Goal: Task Accomplishment & Management: Use online tool/utility

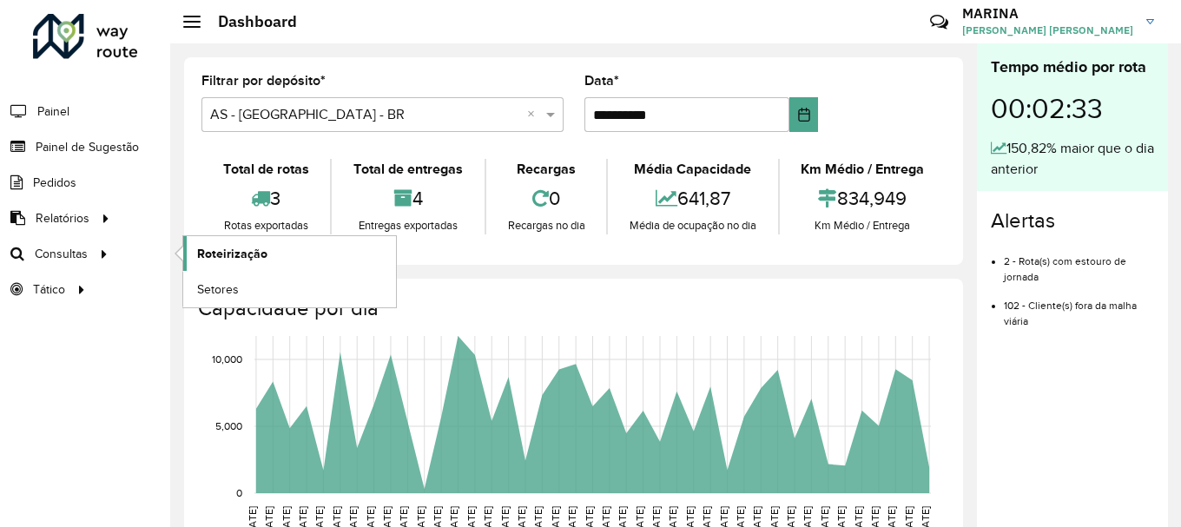
click at [206, 249] on span "Roteirização" at bounding box center [232, 254] width 70 height 18
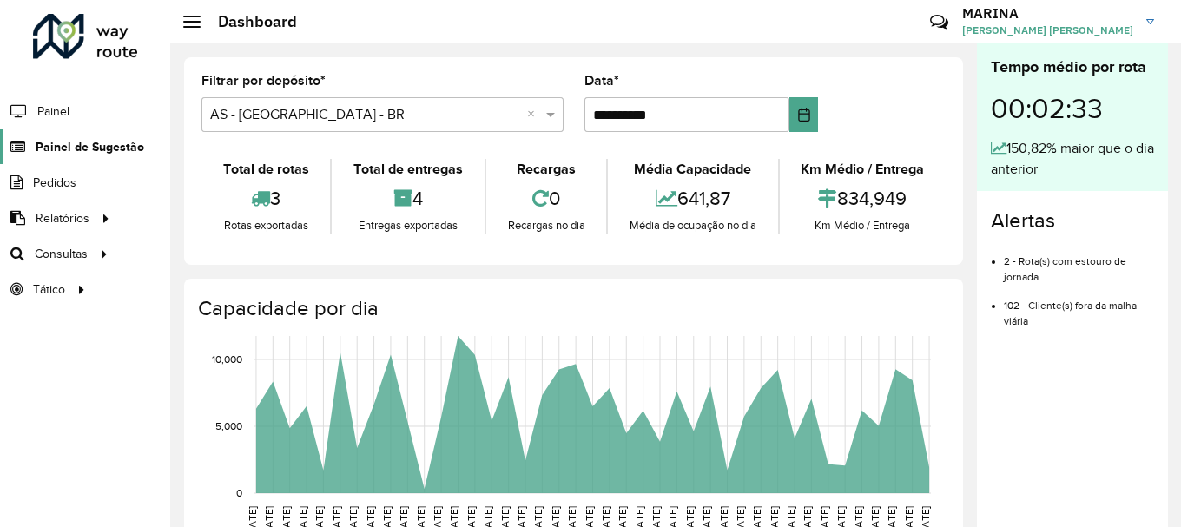
click at [100, 155] on span "Painel de Sugestão" at bounding box center [90, 147] width 109 height 18
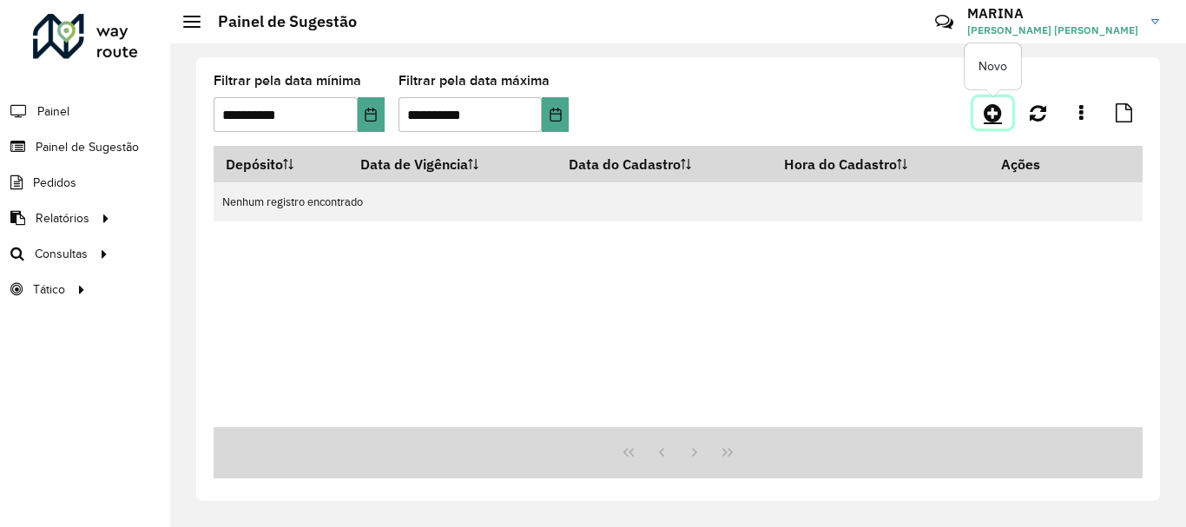
click at [992, 109] on icon at bounding box center [992, 112] width 18 height 21
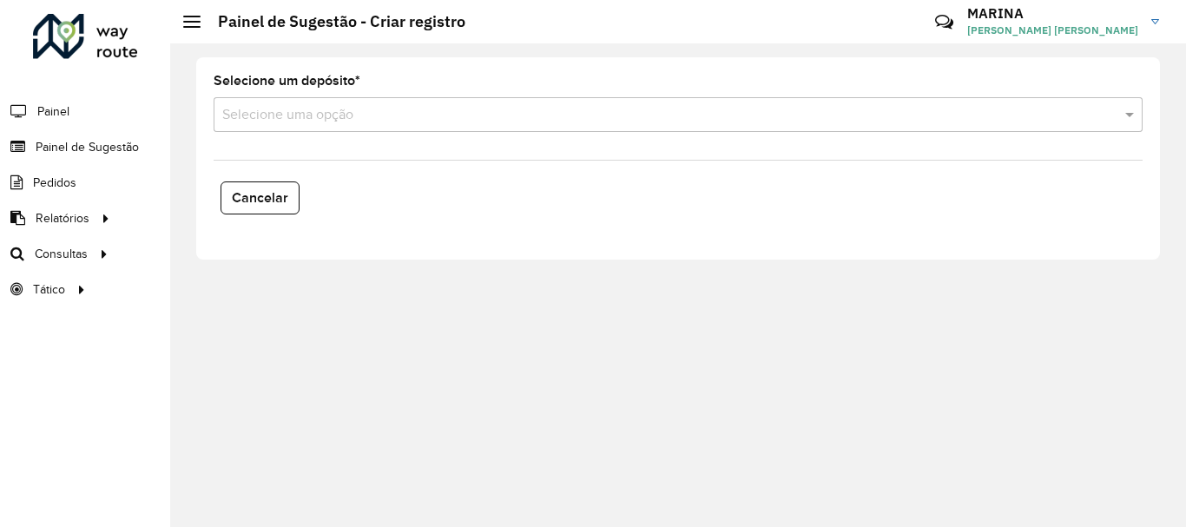
click at [697, 180] on div "Cancelar" at bounding box center [678, 197] width 950 height 47
click at [638, 120] on input "text" at bounding box center [660, 115] width 877 height 21
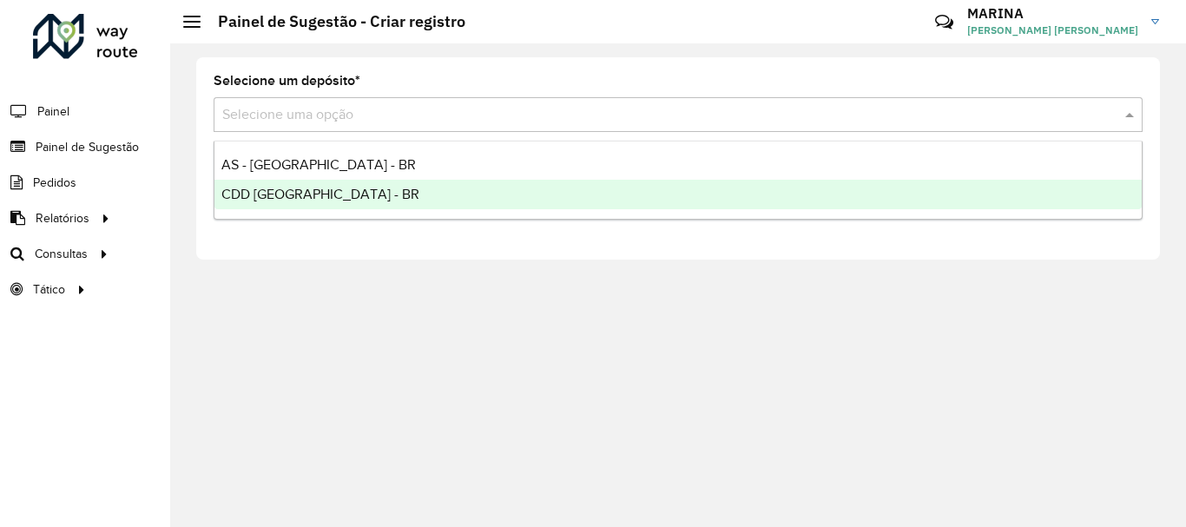
click at [543, 190] on div "CDD [GEOGRAPHIC_DATA] - BR" at bounding box center [677, 195] width 927 height 30
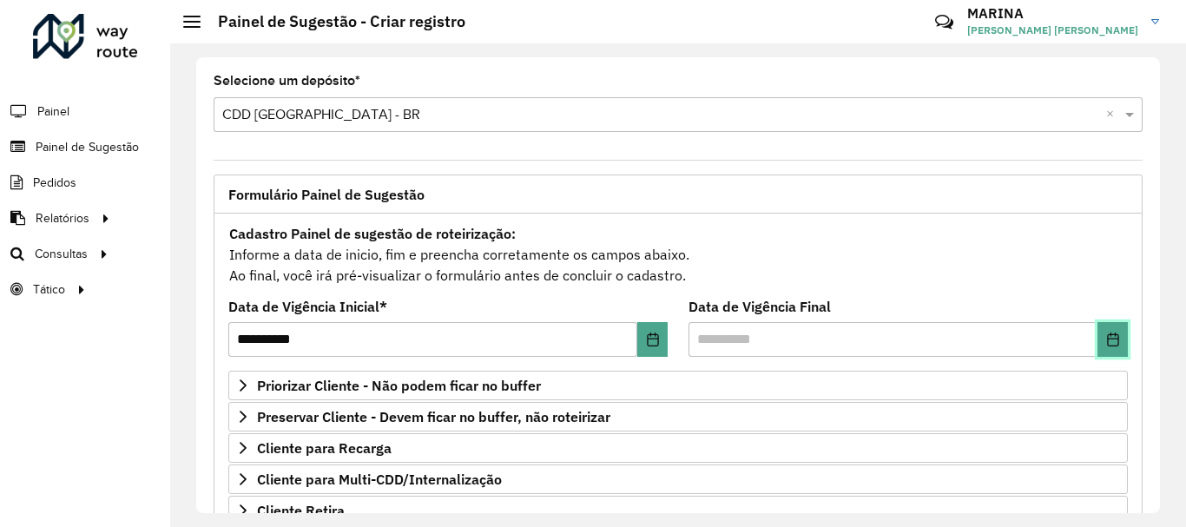
click at [1105, 330] on button "Choose Date" at bounding box center [1112, 339] width 30 height 35
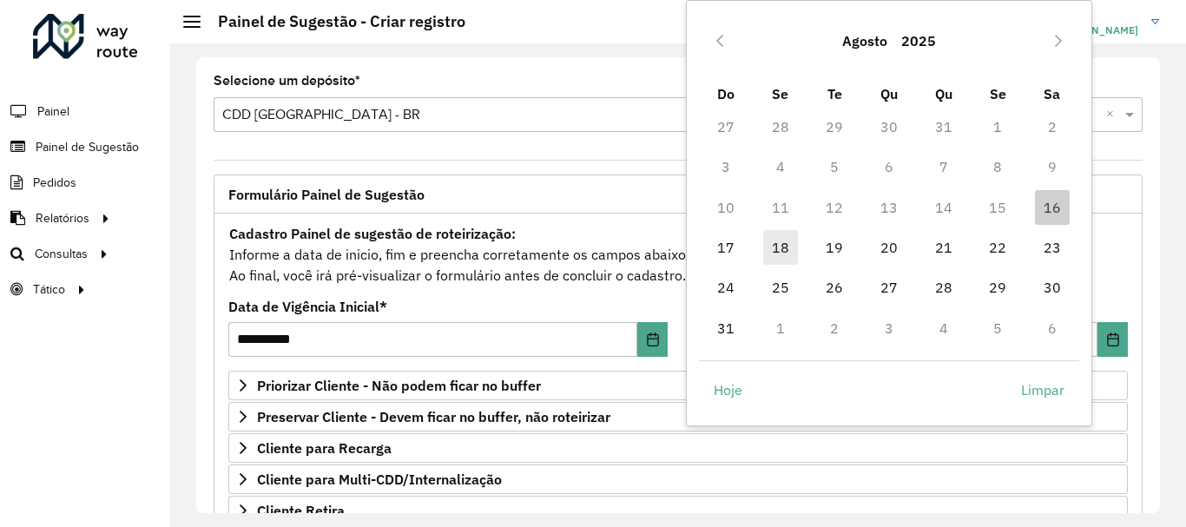
click at [778, 248] on span "18" at bounding box center [780, 247] width 35 height 35
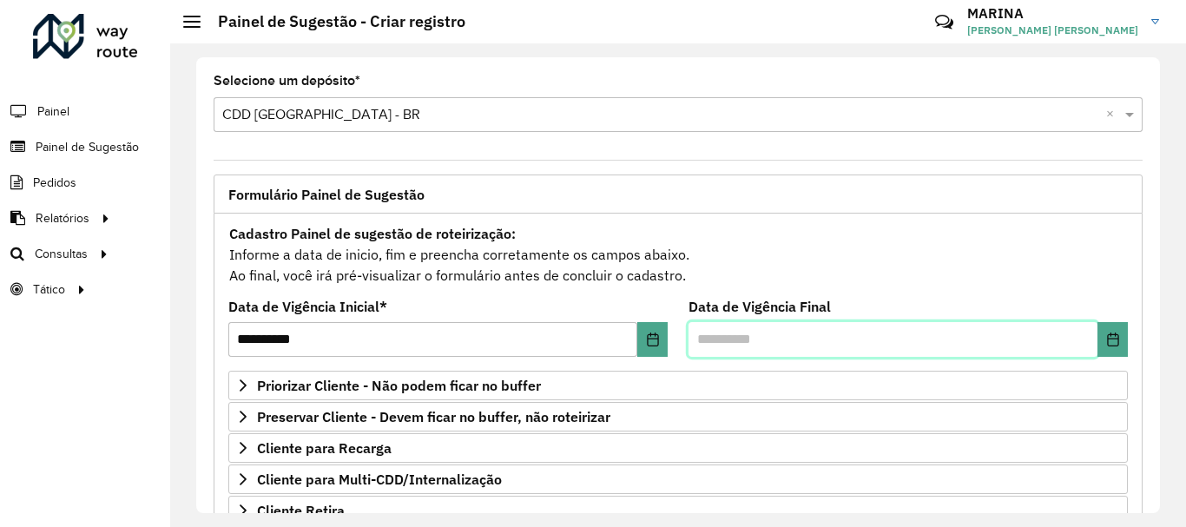
scroll to position [339, 0]
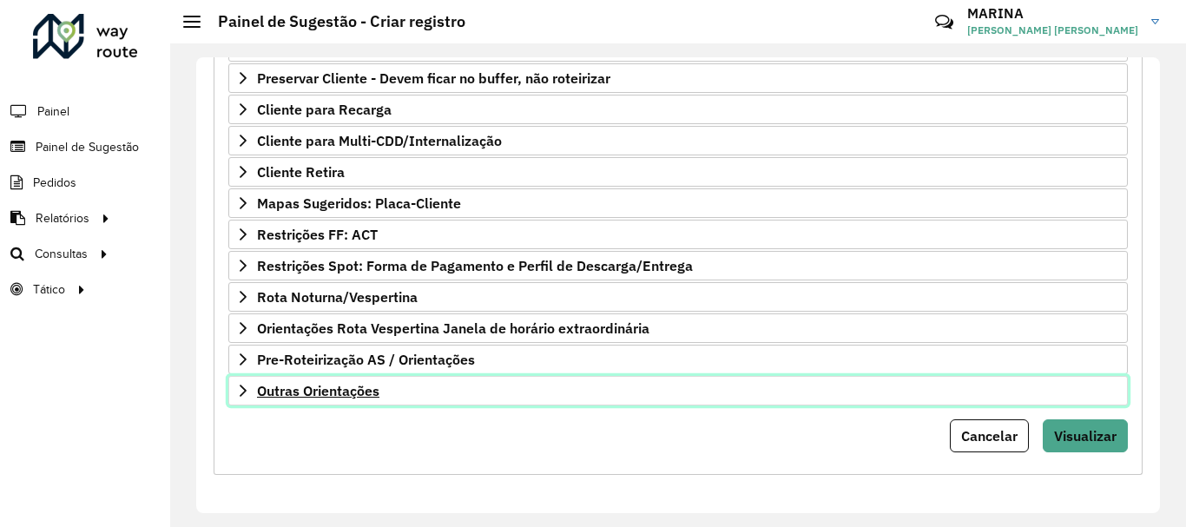
click at [615, 405] on link "Outras Orientações" at bounding box center [677, 391] width 899 height 30
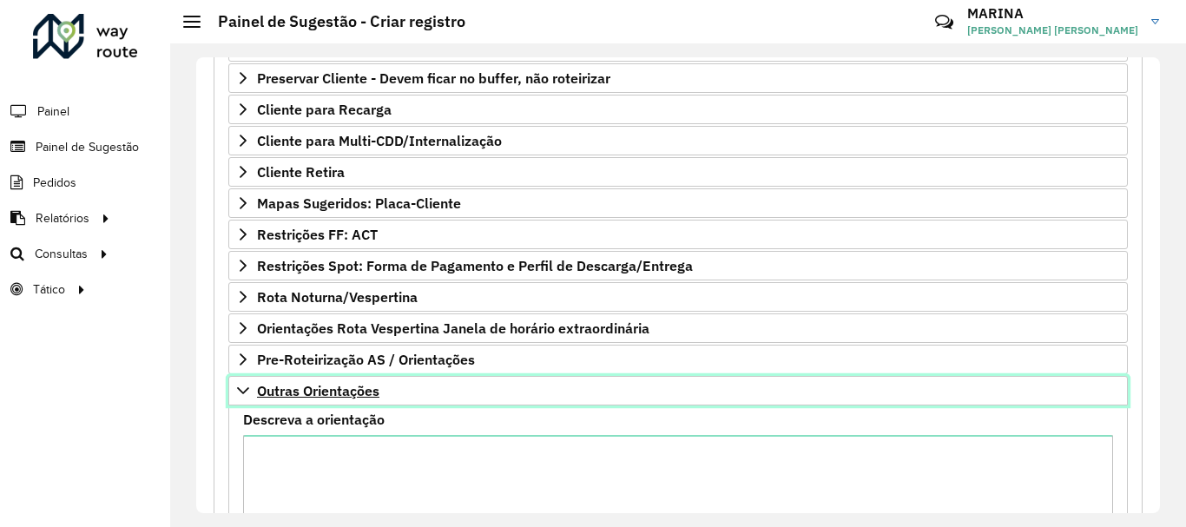
scroll to position [510, 0]
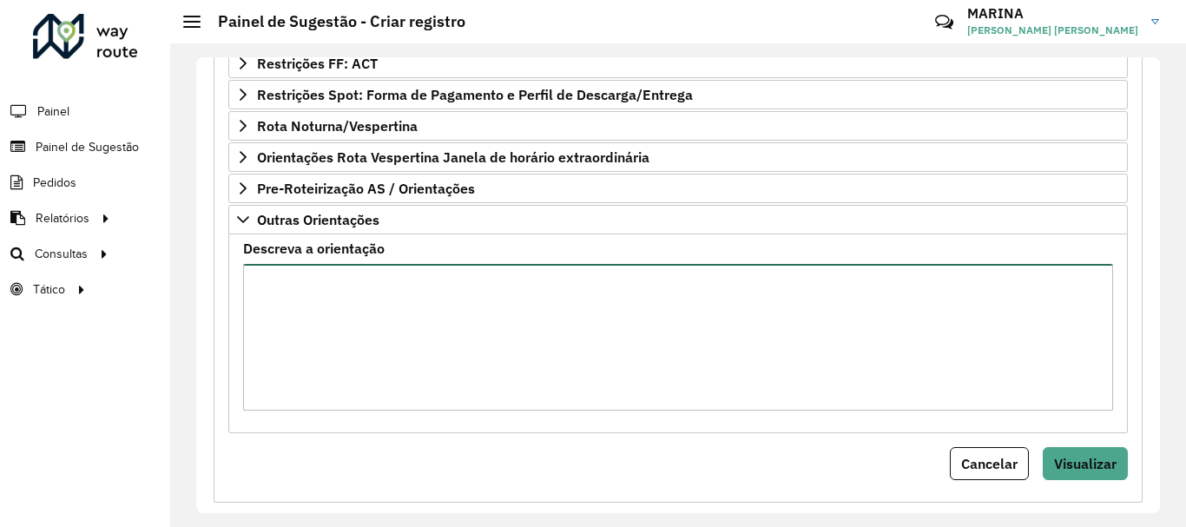
paste textarea "**********"
click at [614, 358] on textarea "**********" at bounding box center [678, 337] width 870 height 147
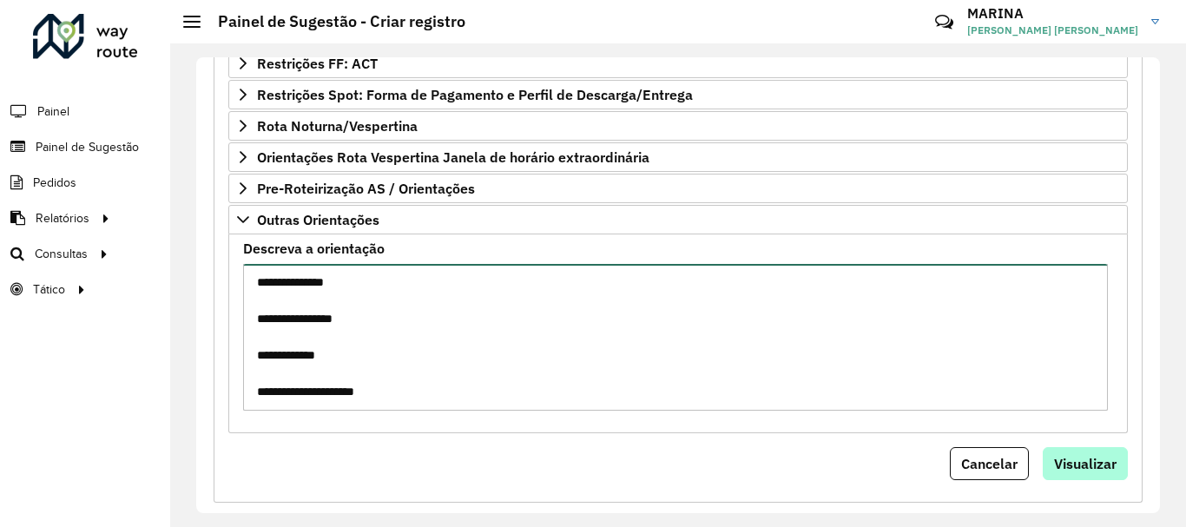
type textarea "**********"
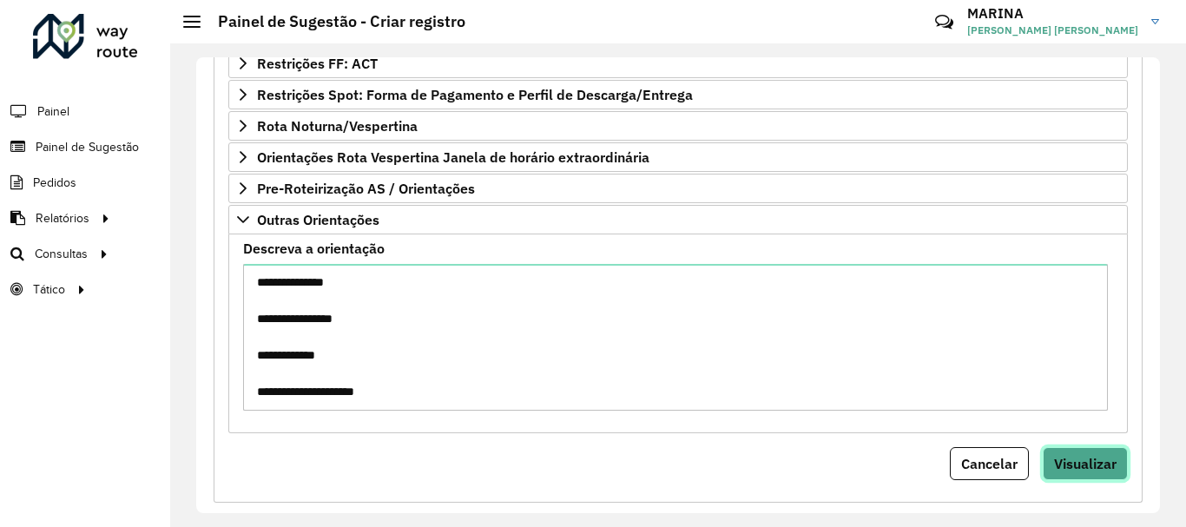
click at [1066, 456] on span "Visualizar" at bounding box center [1085, 463] width 62 height 17
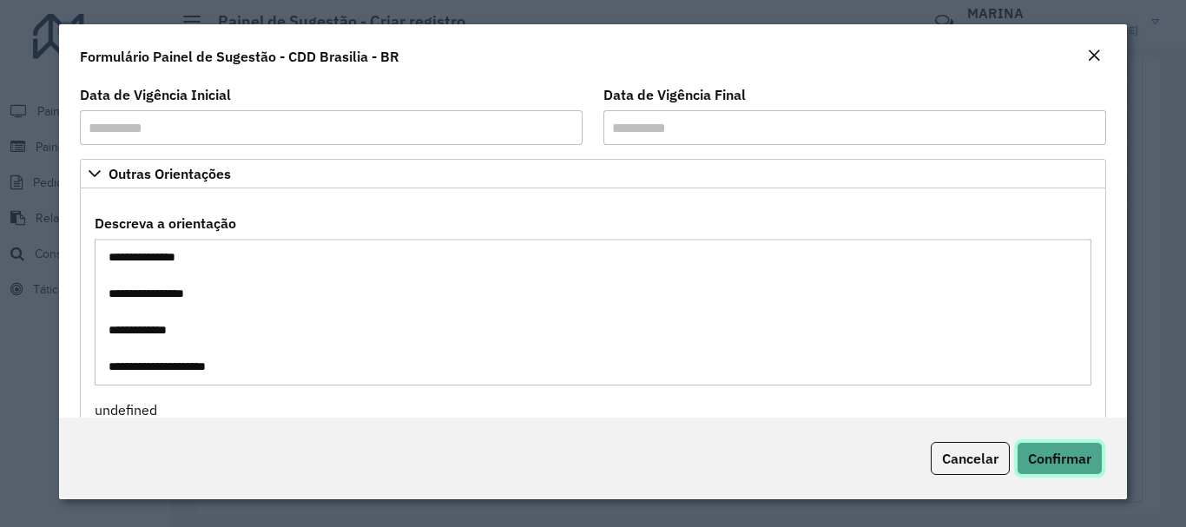
click at [1066, 456] on span "Confirmar" at bounding box center [1059, 458] width 63 height 17
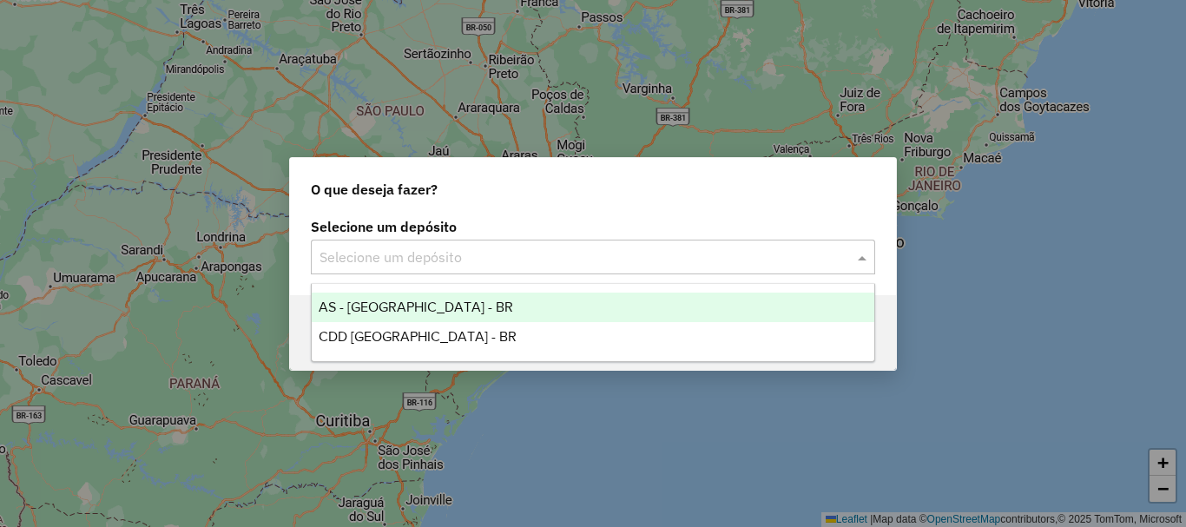
click at [366, 255] on input "text" at bounding box center [575, 257] width 512 height 21
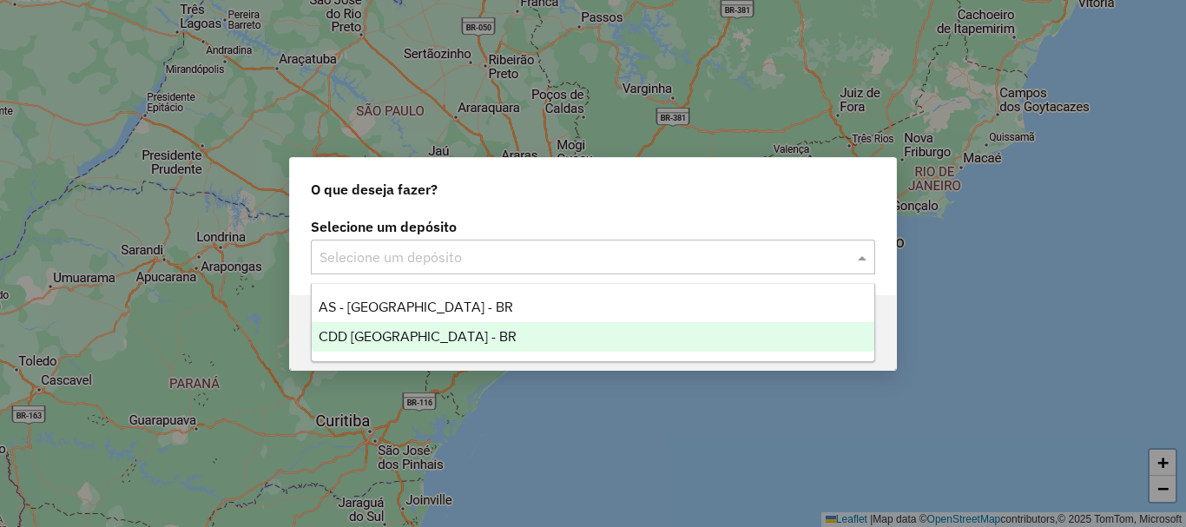
click at [365, 333] on span "CDD [GEOGRAPHIC_DATA] - BR" at bounding box center [418, 336] width 198 height 15
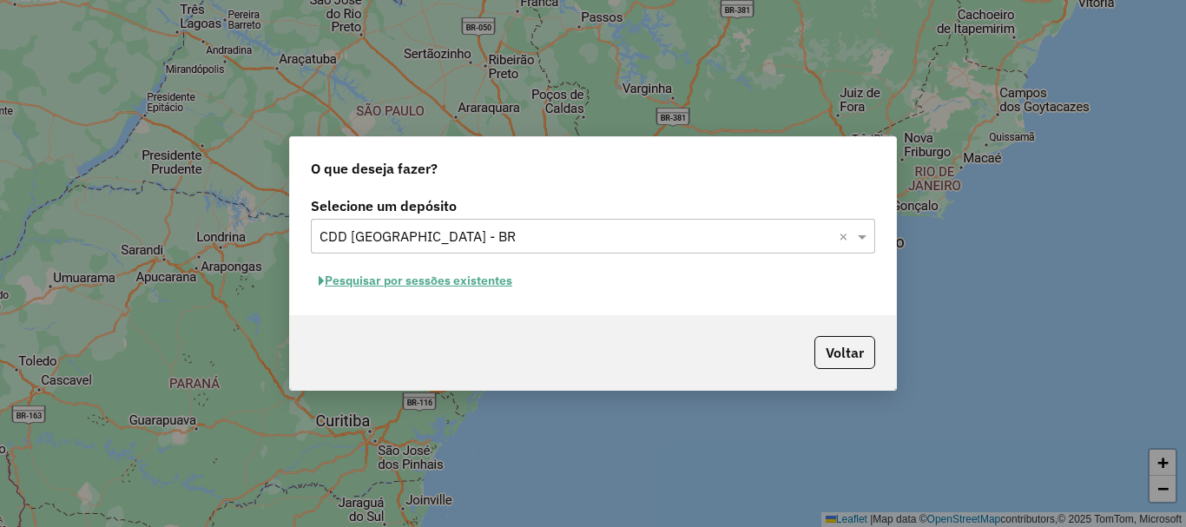
click at [448, 284] on button "Pesquisar por sessões existentes" at bounding box center [415, 280] width 209 height 27
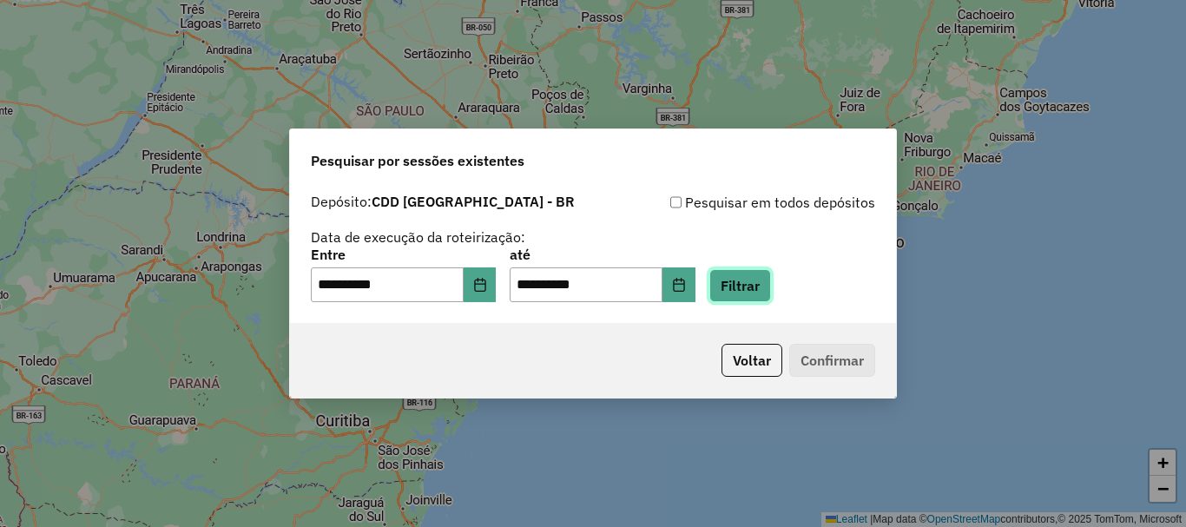
click at [771, 274] on button "Filtrar" at bounding box center [740, 285] width 62 height 33
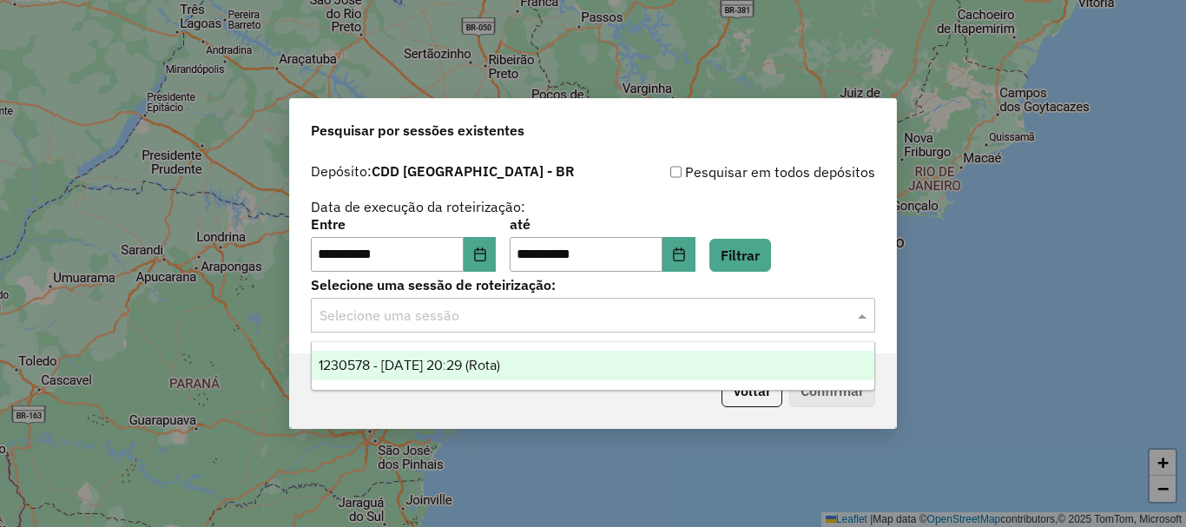
click at [767, 326] on div "Selecione uma sessão" at bounding box center [593, 315] width 564 height 35
click at [663, 376] on div "1230578 - 16/08/2025 20:29 (Rota)" at bounding box center [593, 366] width 562 height 30
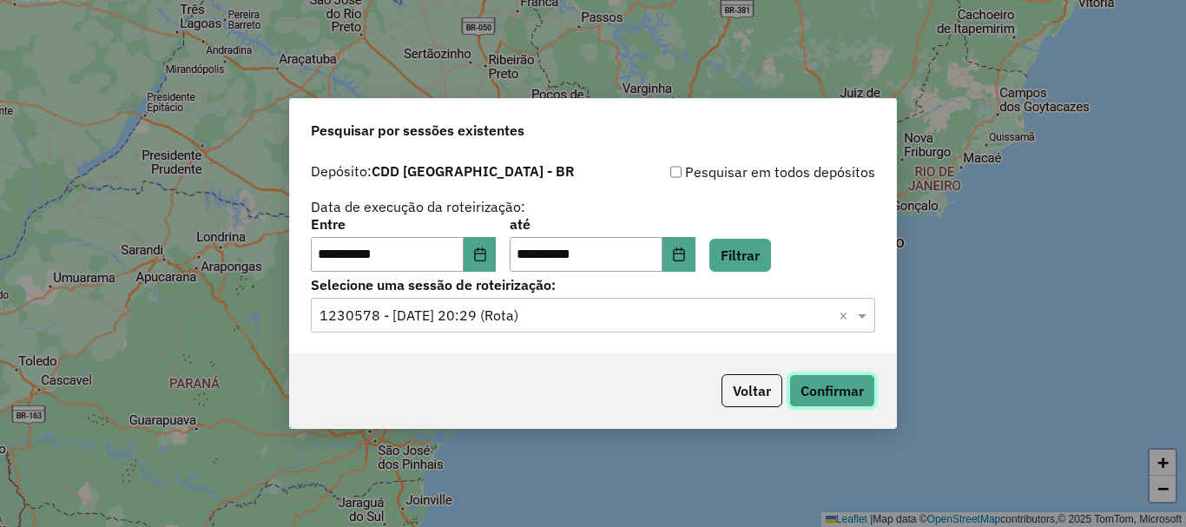
click at [834, 378] on button "Confirmar" at bounding box center [832, 390] width 86 height 33
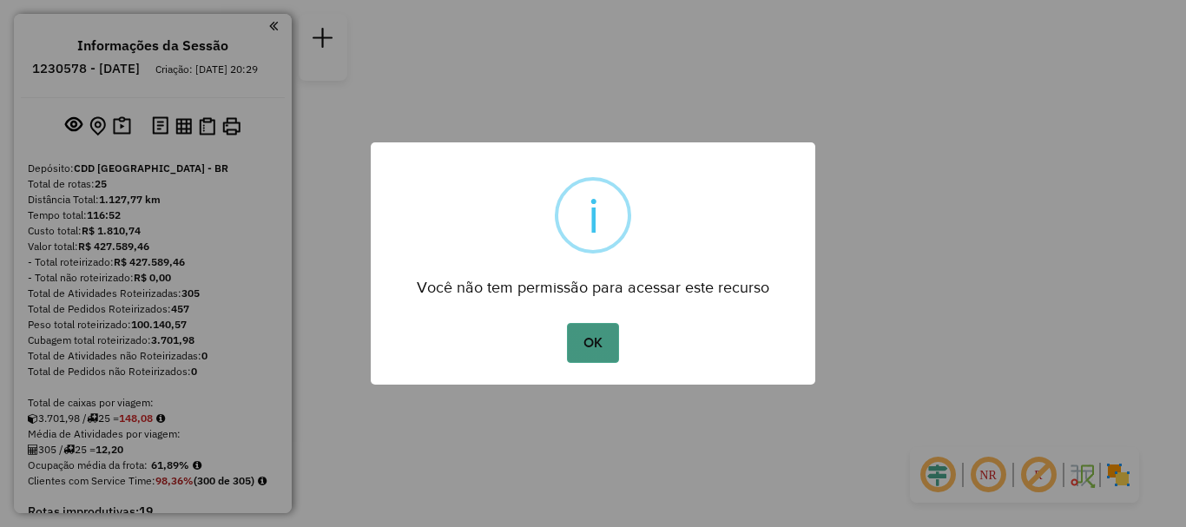
click at [591, 340] on button "OK" at bounding box center [592, 343] width 51 height 40
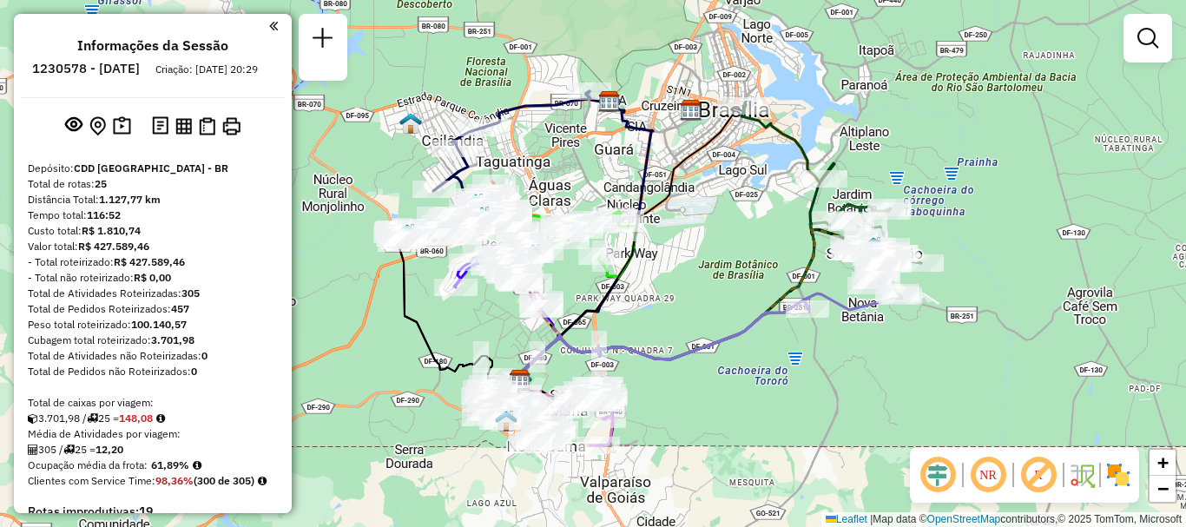
drag, startPoint x: 701, startPoint y: 234, endPoint x: 727, endPoint y: 273, distance: 46.9
click at [727, 273] on div "Janela de atendimento Grade de atendimento Capacidade Transportadoras Veículos …" at bounding box center [593, 263] width 1186 height 527
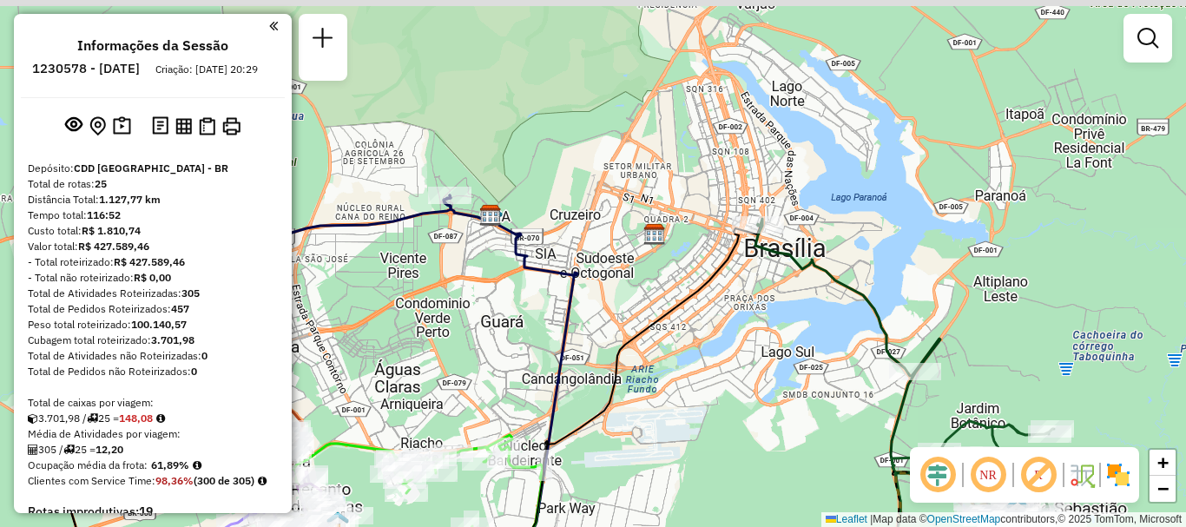
drag, startPoint x: 751, startPoint y: 126, endPoint x: 753, endPoint y: 323, distance: 197.1
click at [753, 323] on div "Janela de atendimento Grade de atendimento Capacidade Transportadoras Veículos …" at bounding box center [593, 263] width 1186 height 527
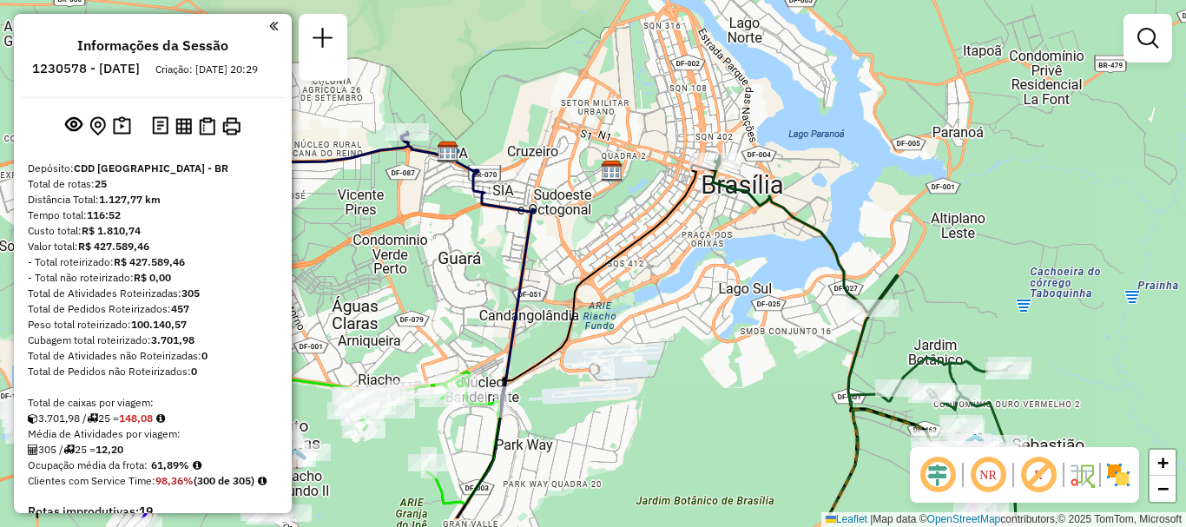
drag, startPoint x: 793, startPoint y: 385, endPoint x: 752, endPoint y: 325, distance: 73.7
click at [752, 325] on div "Janela de atendimento Grade de atendimento Capacidade Transportadoras Veículos …" at bounding box center [593, 263] width 1186 height 527
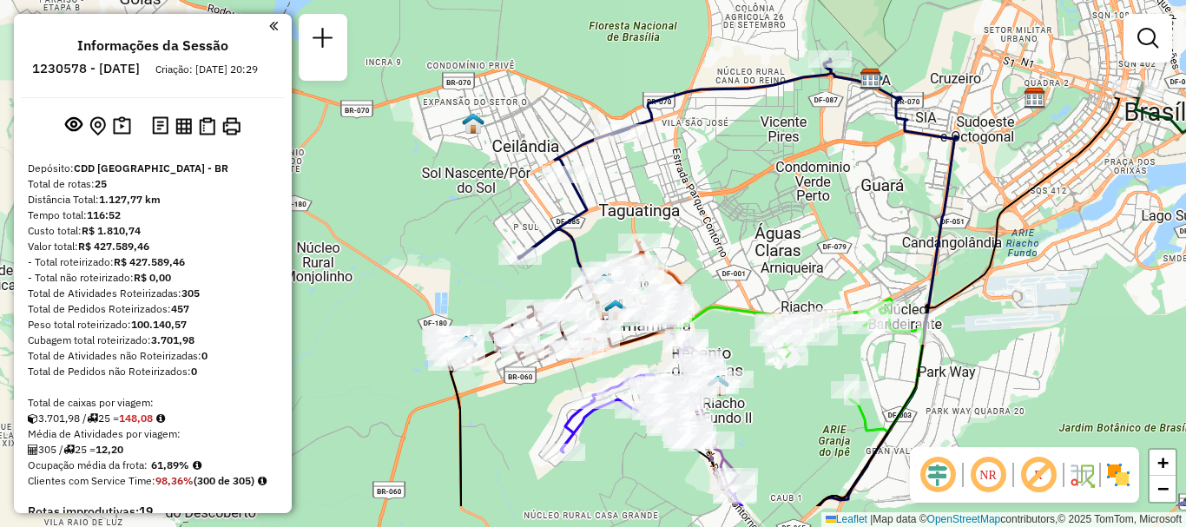
drag, startPoint x: 456, startPoint y: 283, endPoint x: 877, endPoint y: 197, distance: 429.7
click at [877, 197] on div "Janela de atendimento Grade de atendimento Capacidade Transportadoras Veículos …" at bounding box center [593, 263] width 1186 height 527
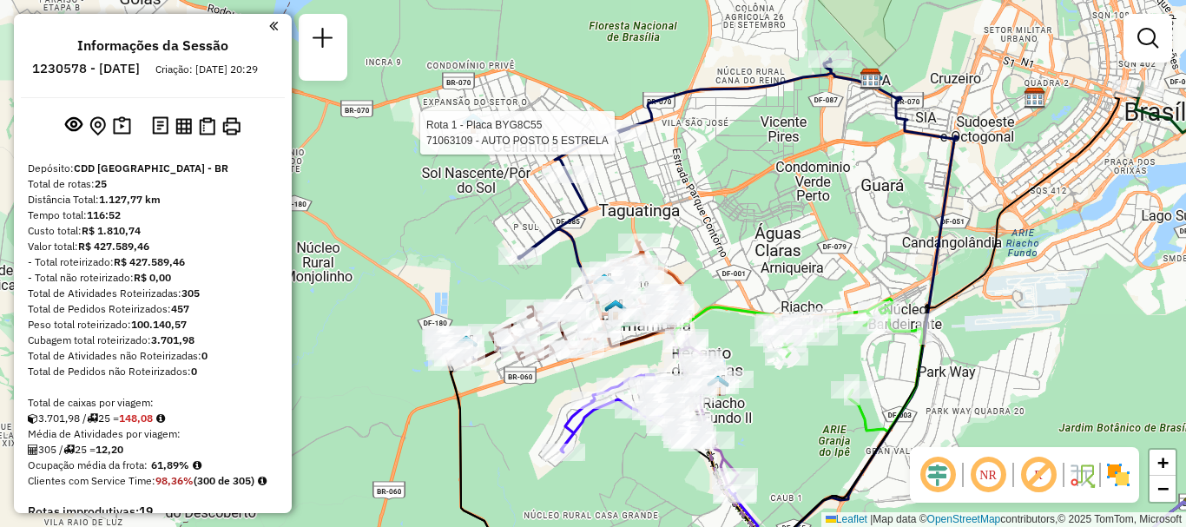
select select "**********"
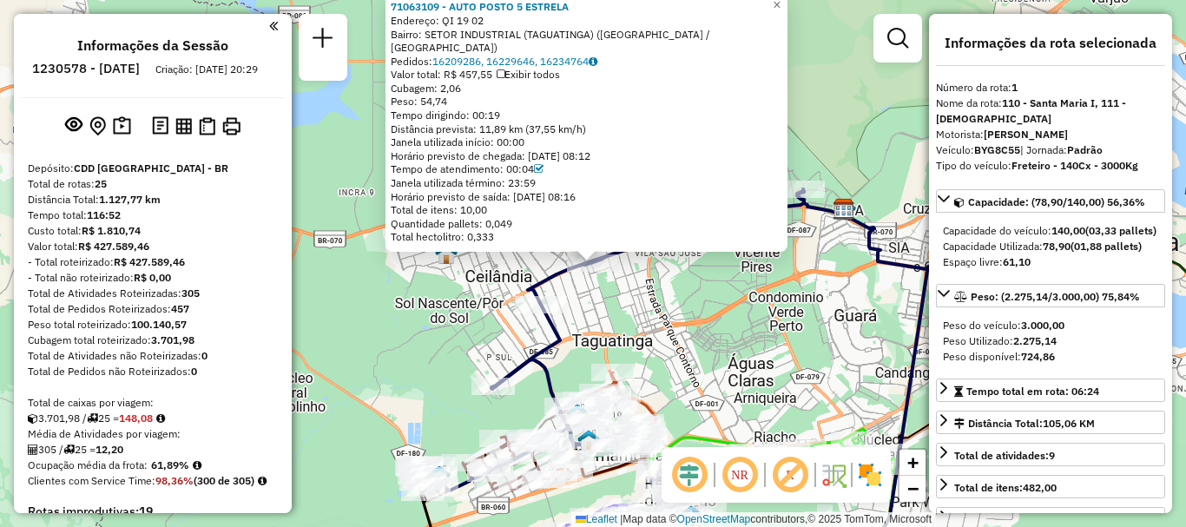
scroll to position [712, 0]
